Goal: Navigation & Orientation: Find specific page/section

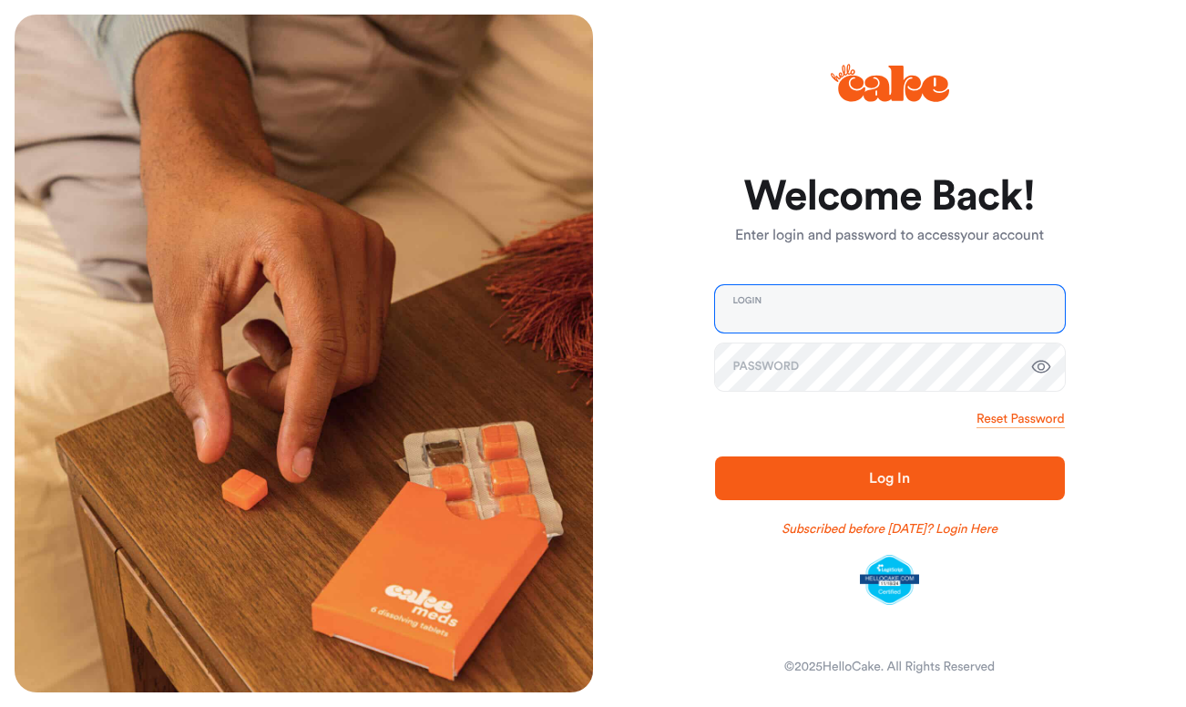
click at [775, 301] on input "email" at bounding box center [890, 308] width 350 height 47
click at [0, 706] on com-1password-button at bounding box center [0, 707] width 0 height 0
type input "**********"
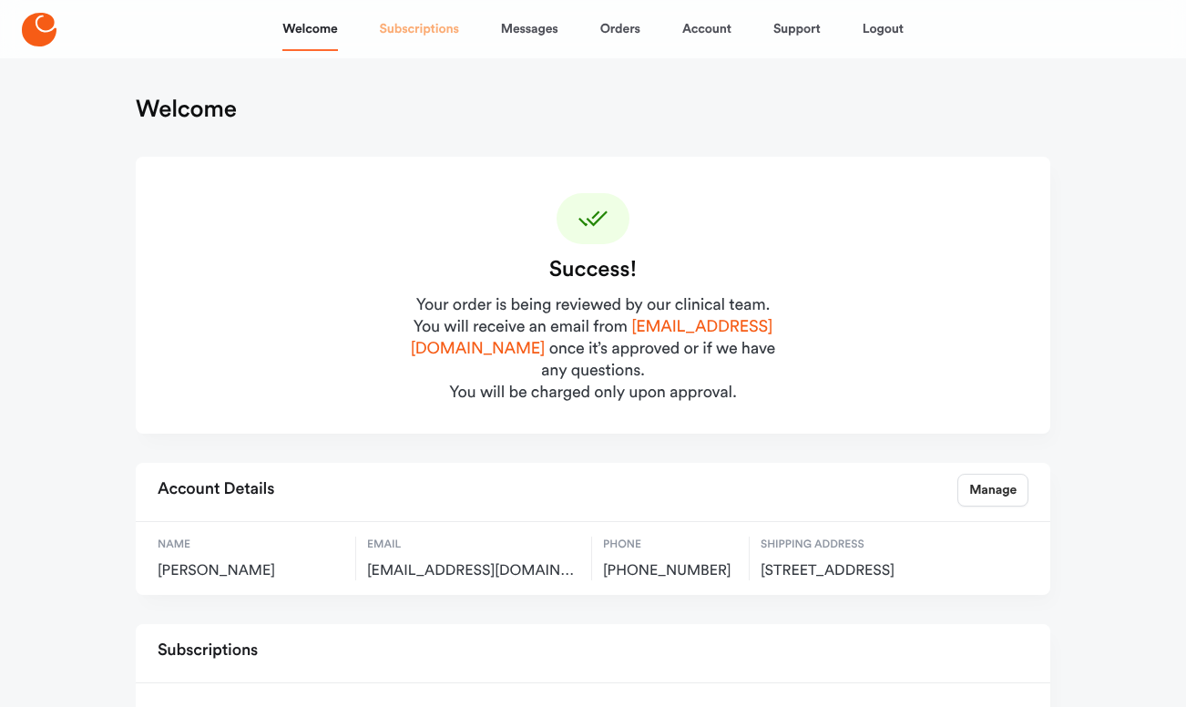
click at [421, 32] on link "Subscriptions" at bounding box center [419, 29] width 79 height 44
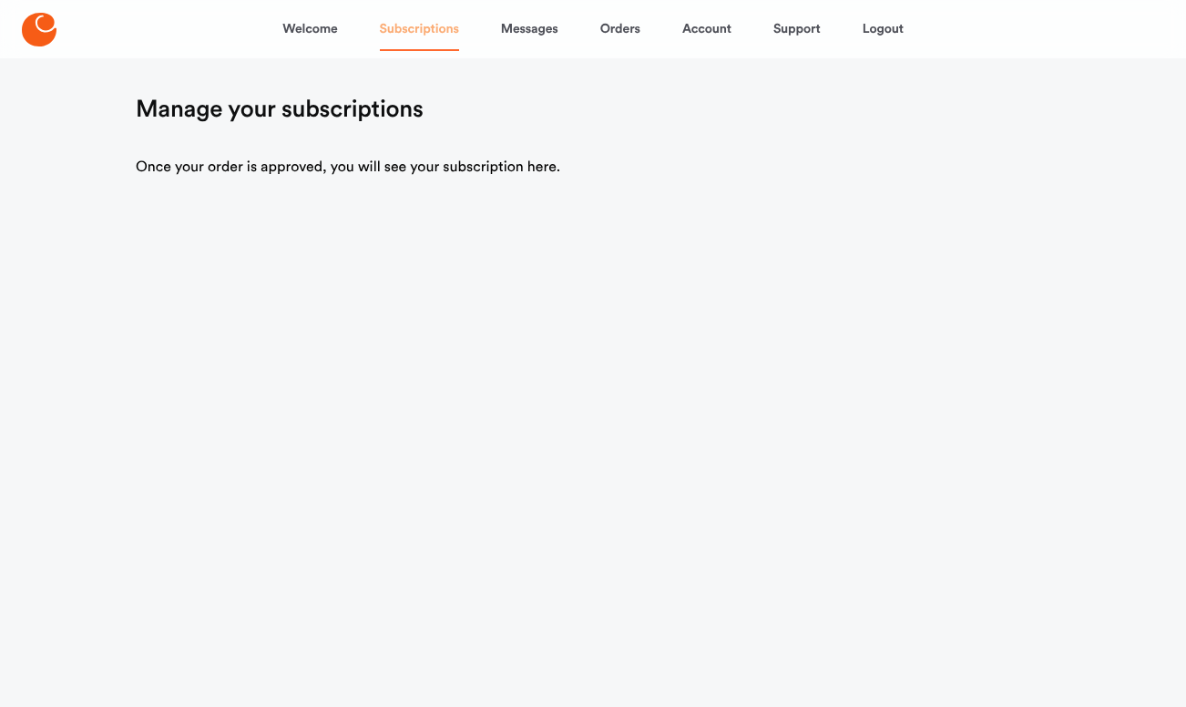
click at [423, 29] on link "Subscriptions" at bounding box center [419, 29] width 79 height 44
click at [301, 22] on link "Welcome" at bounding box center [309, 29] width 55 height 44
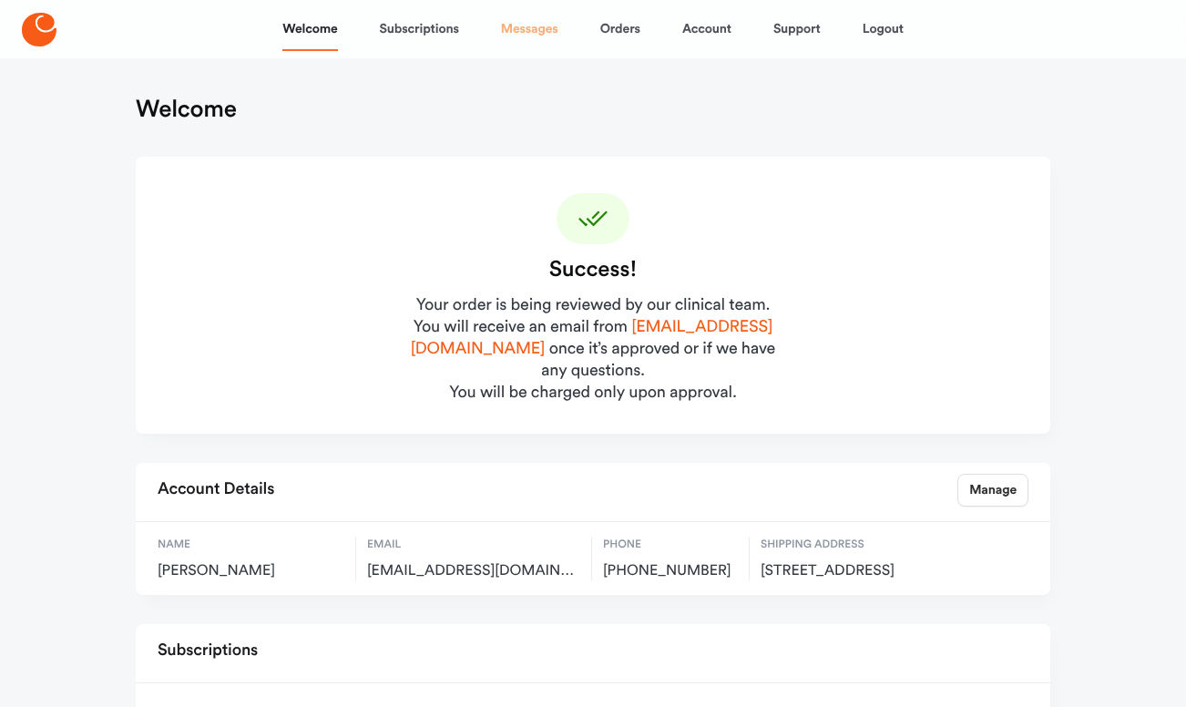
click at [523, 15] on link "Messages" at bounding box center [529, 29] width 57 height 44
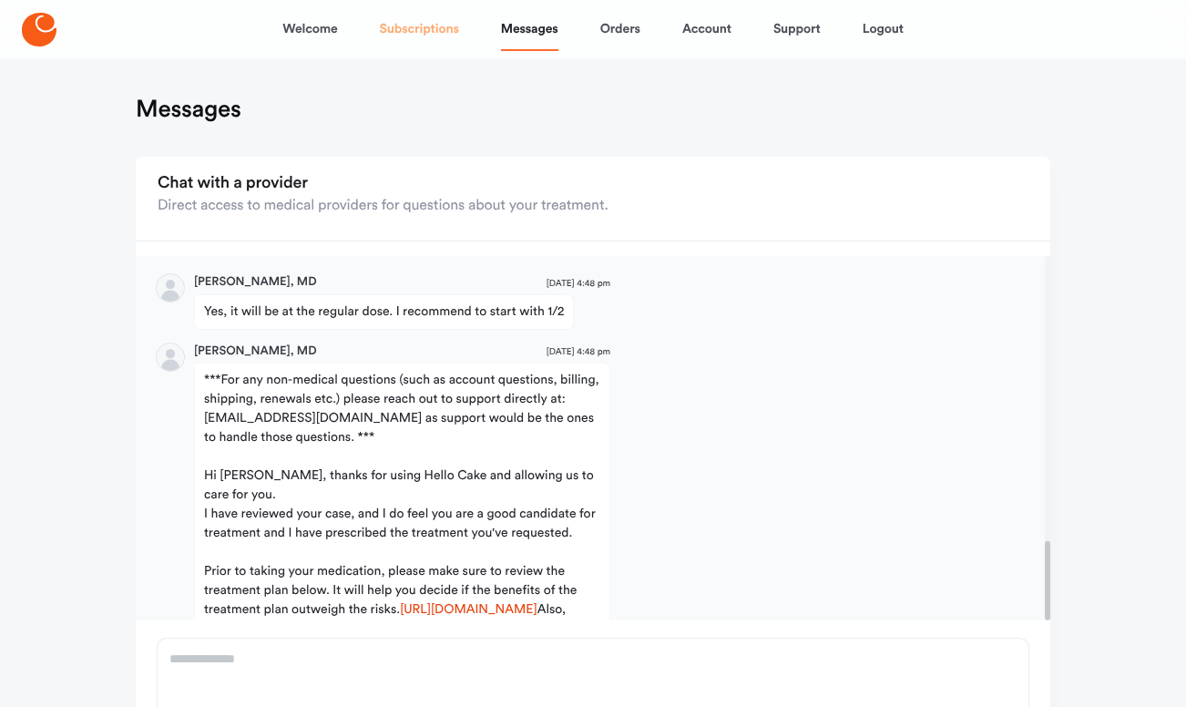
scroll to position [1308, 0]
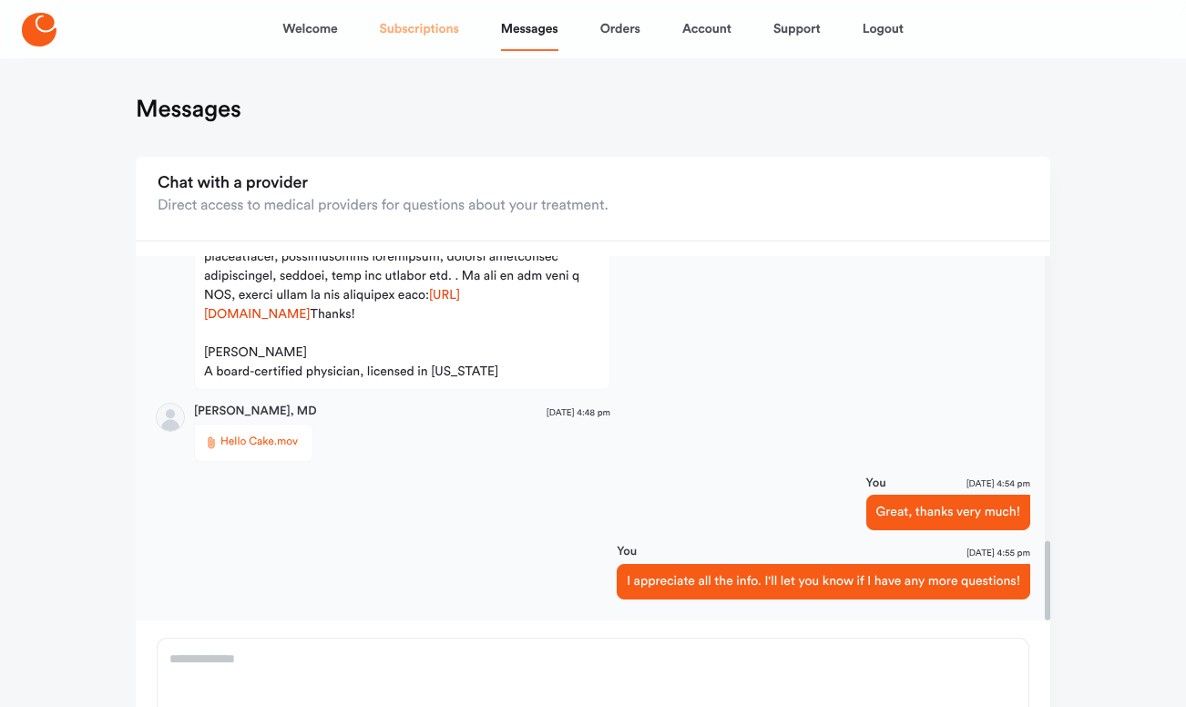
click at [428, 25] on link "Subscriptions" at bounding box center [419, 29] width 79 height 44
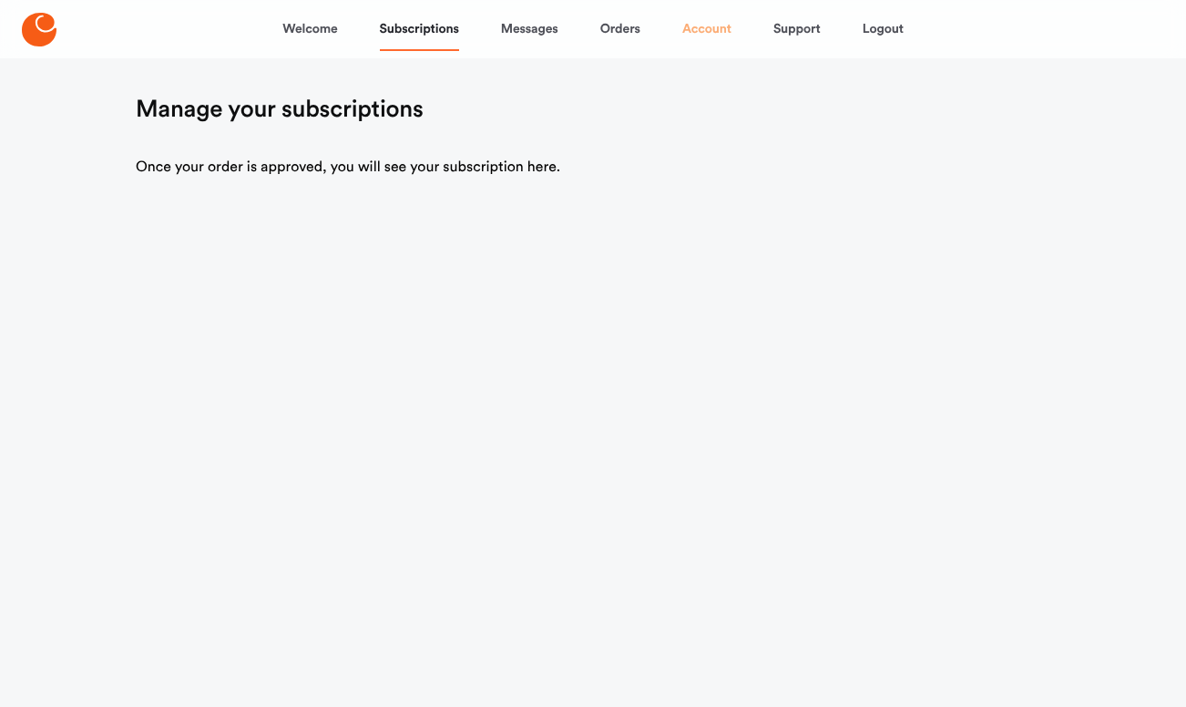
click at [714, 26] on link "Account" at bounding box center [706, 29] width 49 height 44
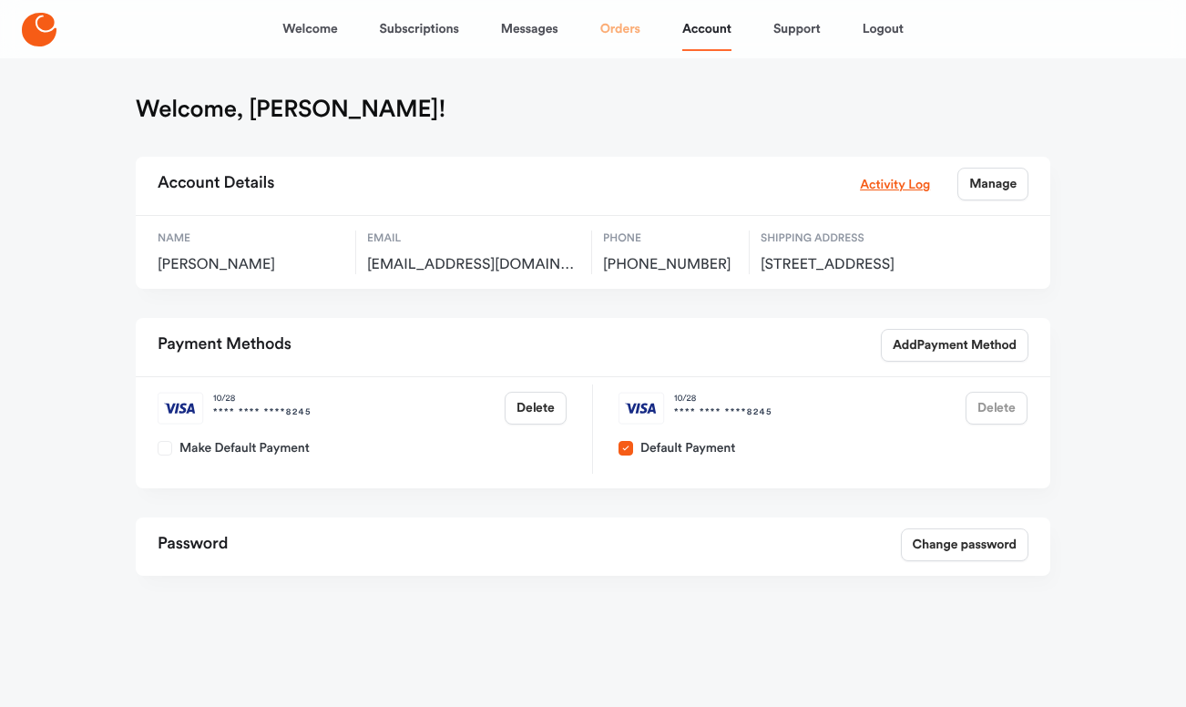
click at [625, 27] on link "Orders" at bounding box center [620, 29] width 40 height 44
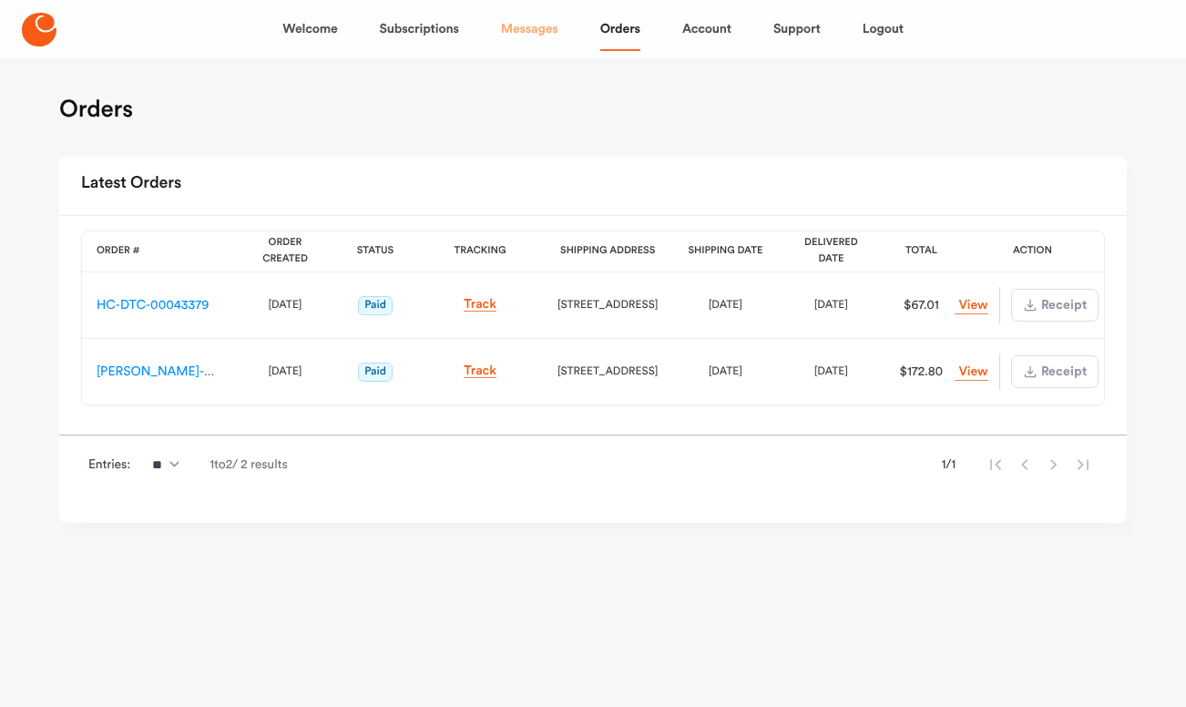
click at [540, 31] on link "Messages" at bounding box center [529, 29] width 57 height 44
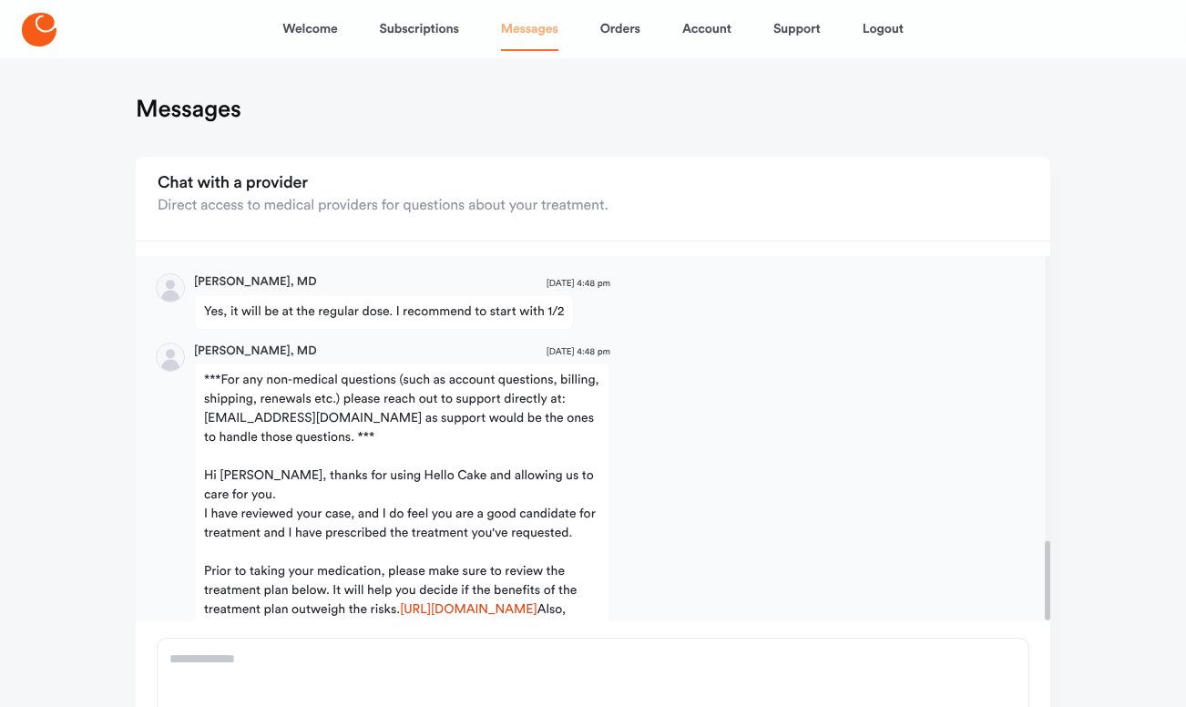
scroll to position [1308, 0]
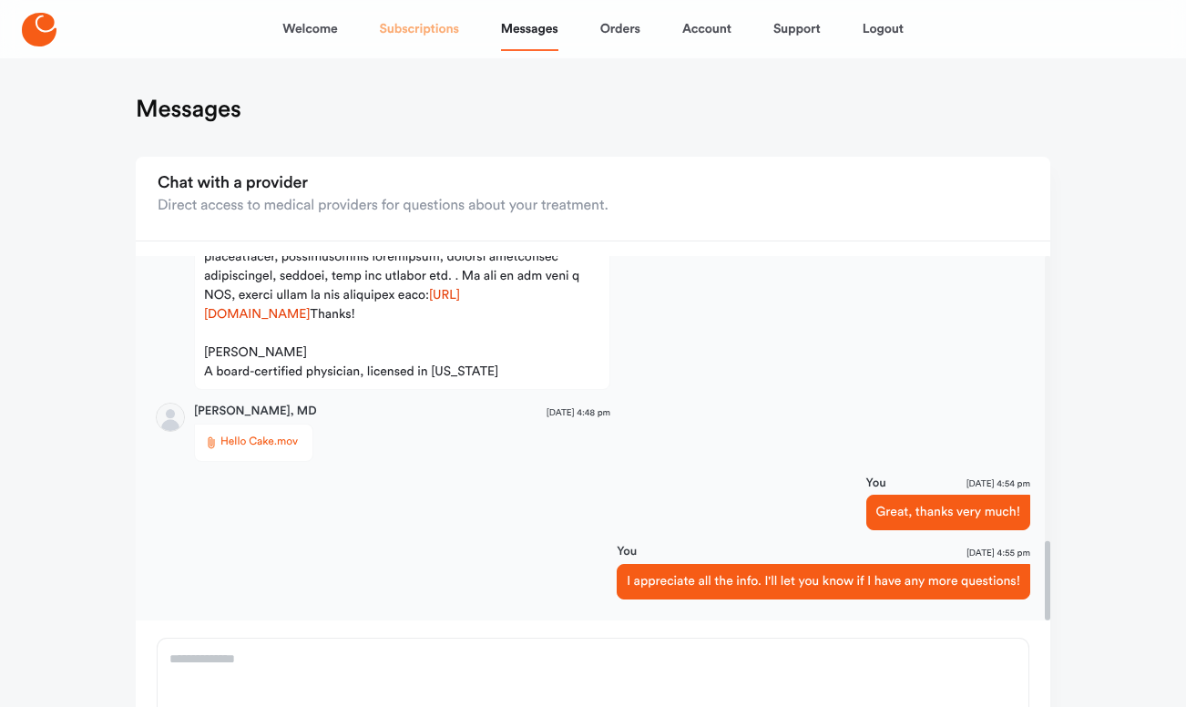
click at [420, 28] on link "Subscriptions" at bounding box center [419, 29] width 79 height 44
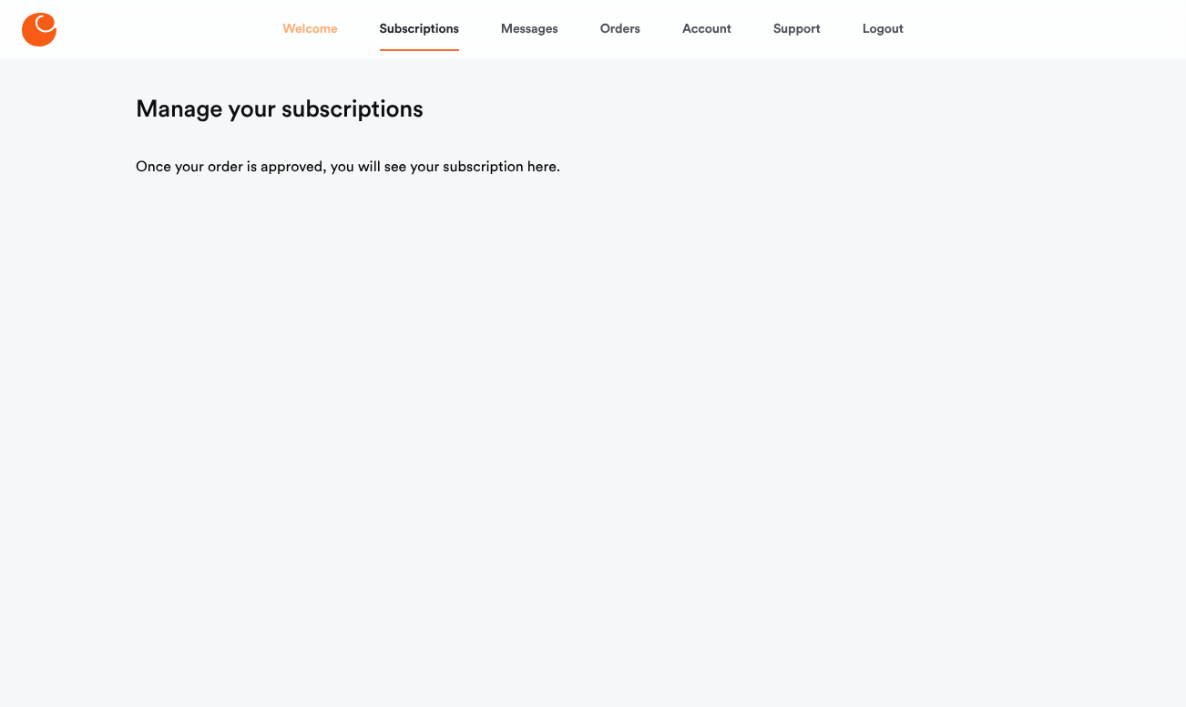
click at [318, 33] on link "Welcome" at bounding box center [309, 29] width 55 height 44
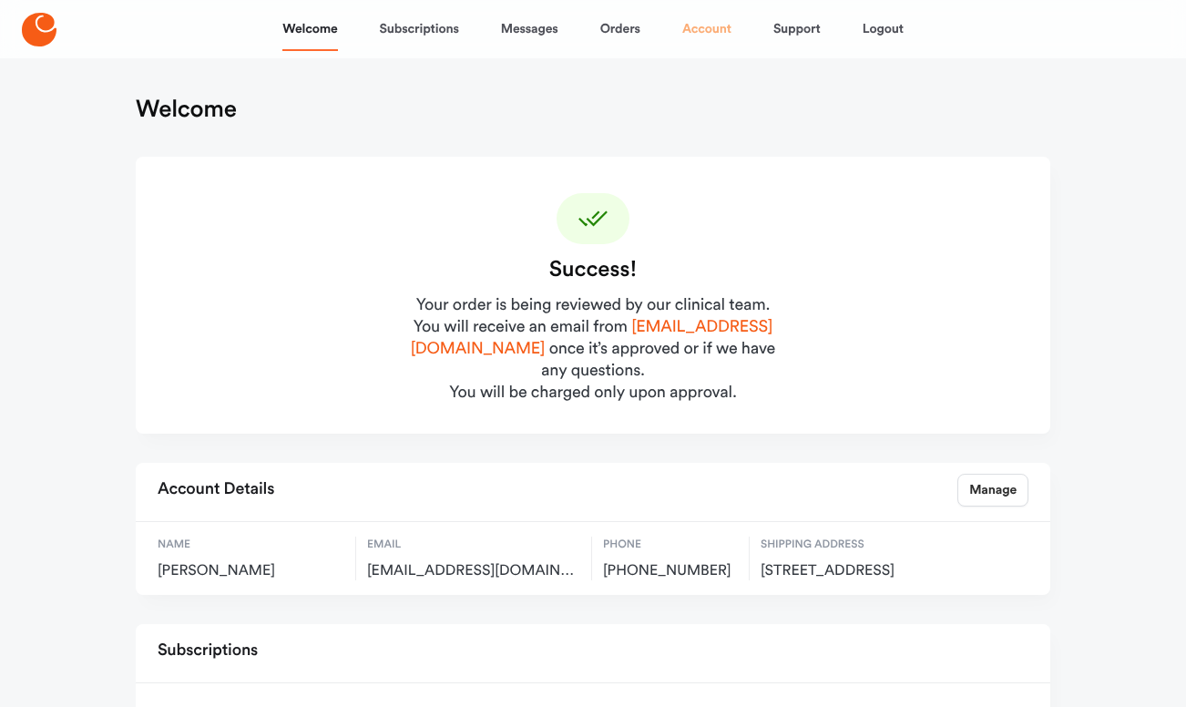
click at [706, 32] on link "Account" at bounding box center [706, 29] width 49 height 44
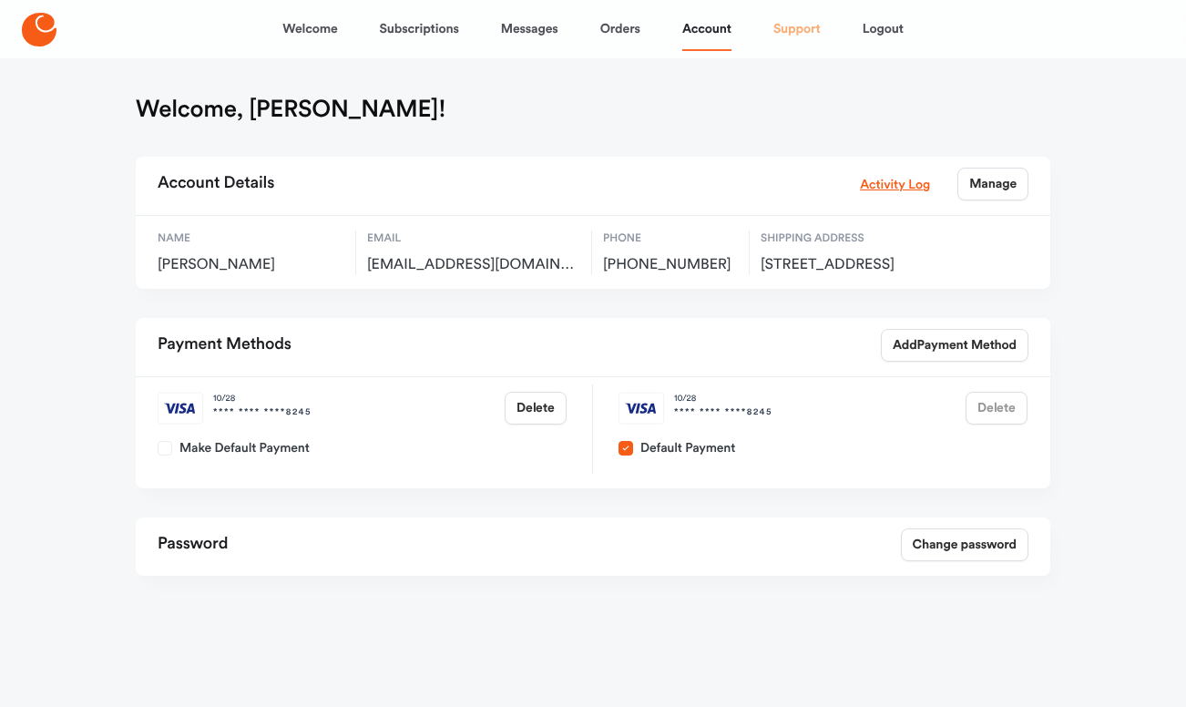
click at [795, 24] on link "Support" at bounding box center [796, 29] width 47 height 44
click at [547, 32] on link "Messages" at bounding box center [529, 29] width 57 height 44
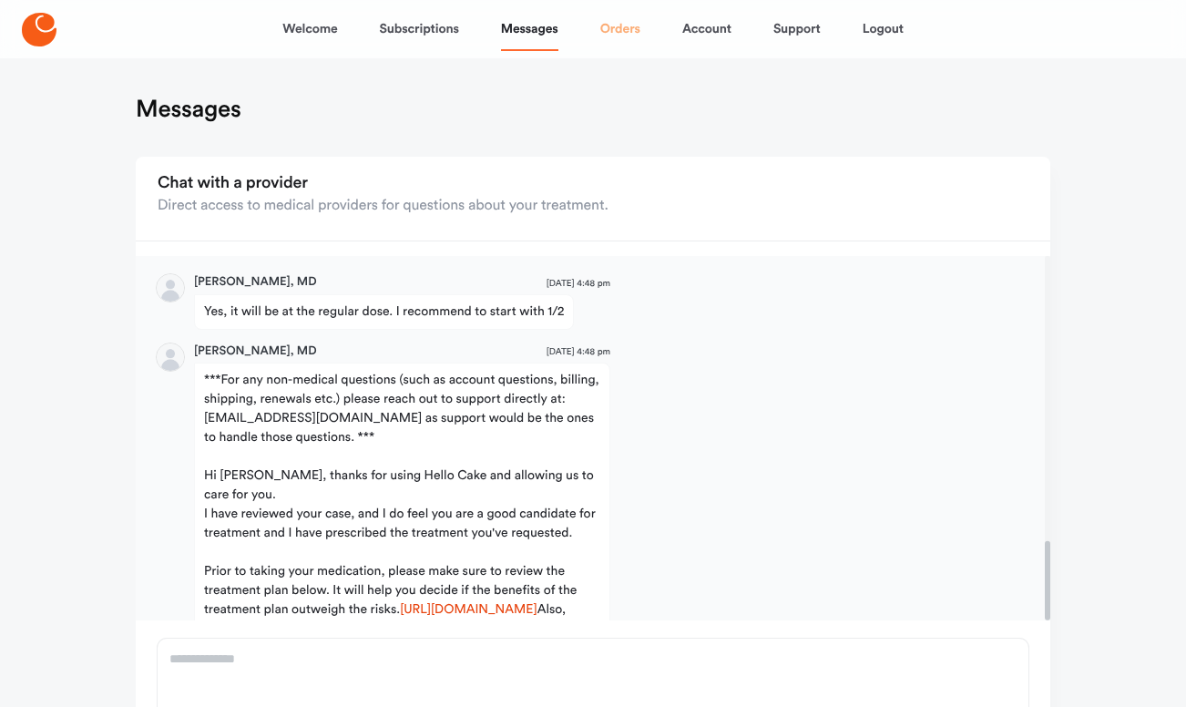
scroll to position [1308, 0]
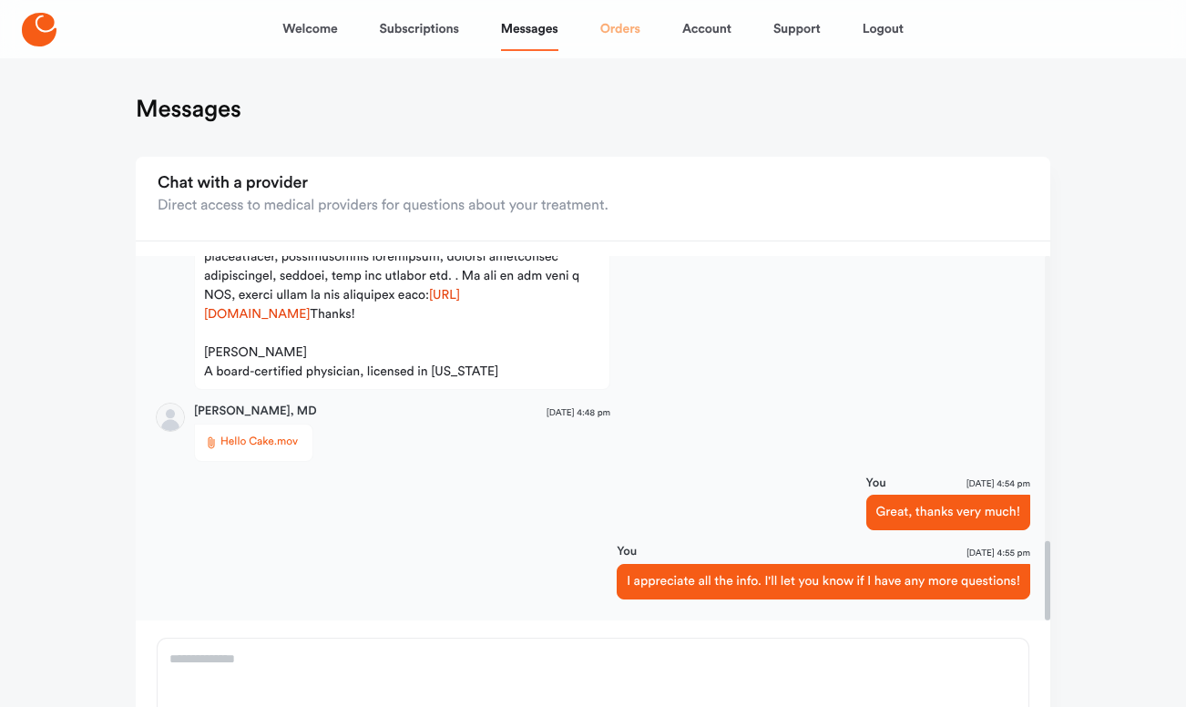
click at [615, 30] on link "Orders" at bounding box center [620, 29] width 40 height 44
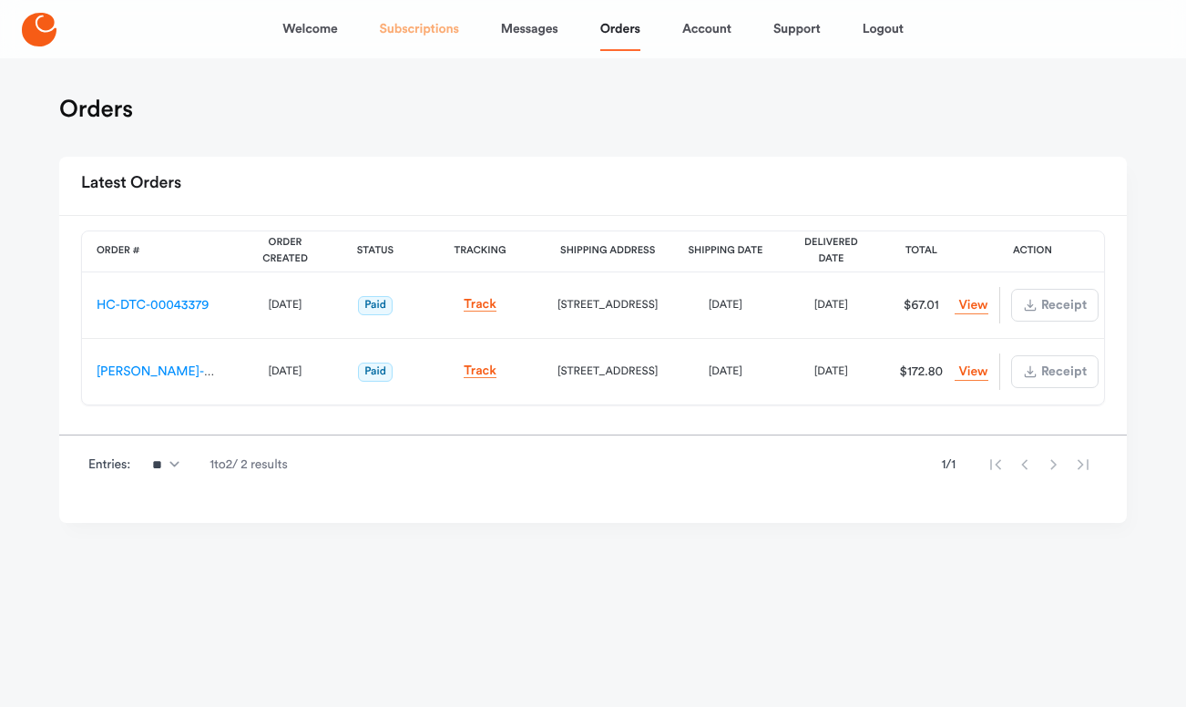
click at [406, 26] on link "Subscriptions" at bounding box center [419, 29] width 79 height 44
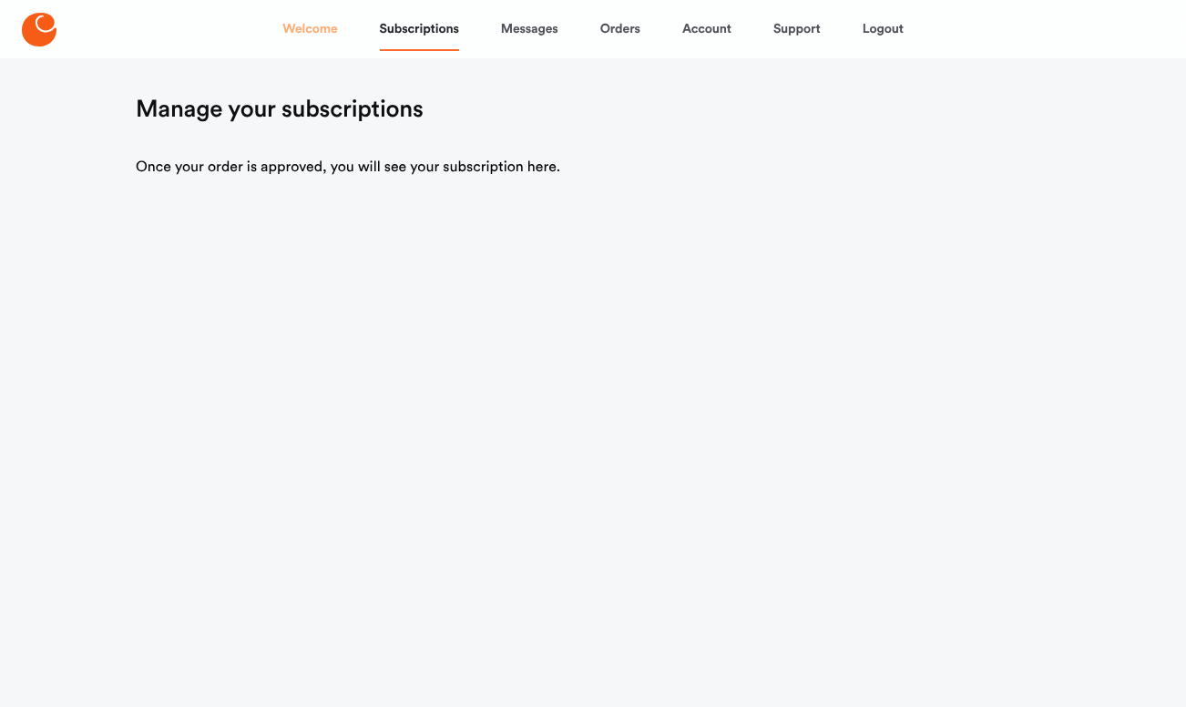
click at [315, 29] on link "Welcome" at bounding box center [309, 29] width 55 height 44
